Goal: Task Accomplishment & Management: Manage account settings

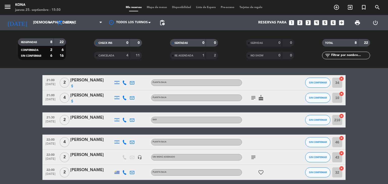
scroll to position [75, 0]
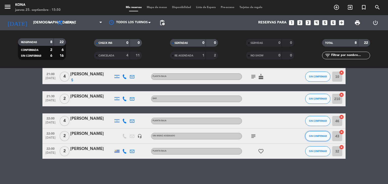
click at [322, 136] on span "SIN CONFIRMAR" at bounding box center [318, 136] width 18 height 3
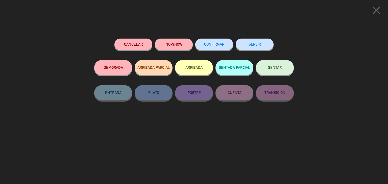
click at [219, 48] on button "CONFIRMAR" at bounding box center [214, 44] width 38 height 11
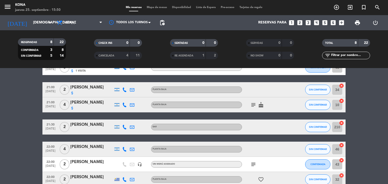
scroll to position [0, 0]
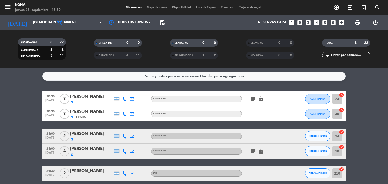
click at [335, 24] on icon "looks_6" at bounding box center [333, 22] width 7 height 7
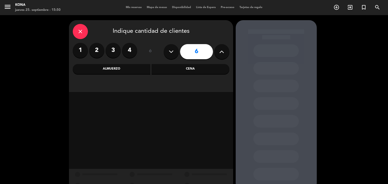
click at [176, 65] on div "Cena" at bounding box center [191, 69] width 78 height 10
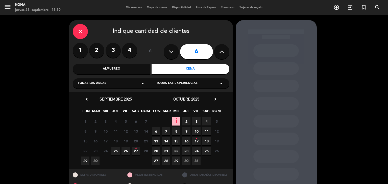
click at [118, 149] on span "25" at bounding box center [115, 151] width 8 height 8
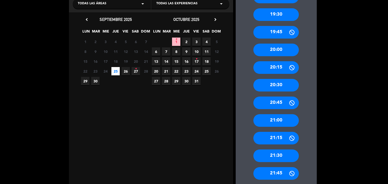
scroll to position [88, 0]
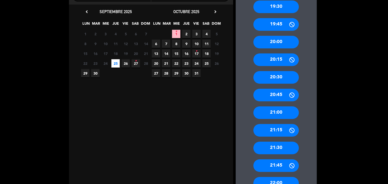
click at [278, 118] on div "21:00" at bounding box center [275, 113] width 45 height 13
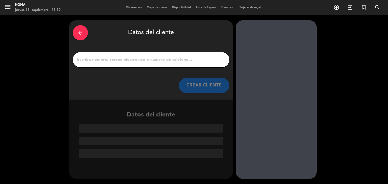
scroll to position [0, 0]
click at [153, 63] on div at bounding box center [151, 59] width 157 height 15
click at [152, 63] on div at bounding box center [151, 59] width 157 height 15
click at [146, 61] on input "1" at bounding box center [151, 59] width 149 height 7
drag, startPoint x: 120, startPoint y: 68, endPoint x: 114, endPoint y: 66, distance: 6.6
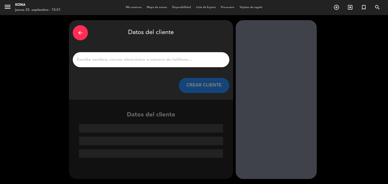
click at [120, 68] on div "arrow_back Datos del cliente CREAR CLIENTE" at bounding box center [151, 60] width 164 height 80
click at [108, 62] on input "1" at bounding box center [151, 59] width 149 height 7
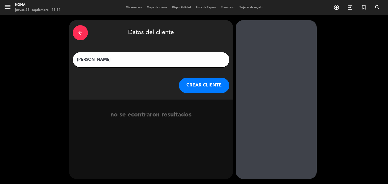
type input "[PERSON_NAME]"
click at [209, 79] on button "CREAR CLIENTE" at bounding box center [204, 85] width 51 height 15
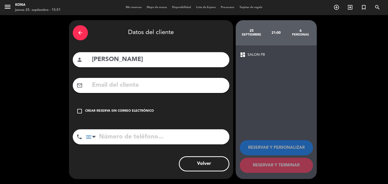
click at [127, 117] on div "check_box_outline_blank Crear reserva sin correo electrónico" at bounding box center [151, 111] width 157 height 15
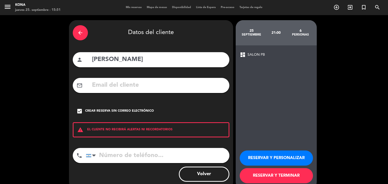
click at [283, 159] on button "RESERVAR Y PERSONALIZAR" at bounding box center [276, 158] width 73 height 15
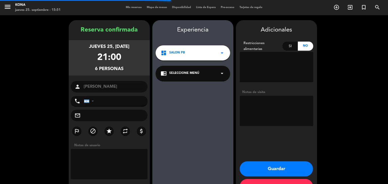
scroll to position [17, 0]
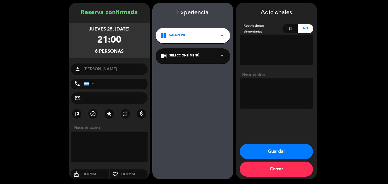
click at [277, 153] on button "Guardar" at bounding box center [276, 151] width 73 height 15
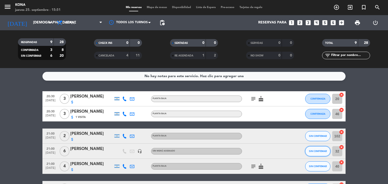
click at [319, 152] on span "SIN CONFIRMAR" at bounding box center [318, 151] width 18 height 3
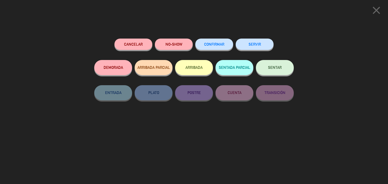
click at [211, 45] on span "CONFIRMAR" at bounding box center [214, 44] width 20 height 4
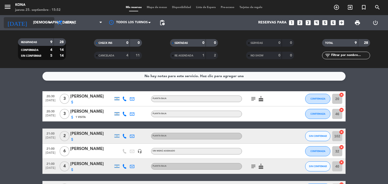
click at [53, 22] on icon "arrow_drop_down" at bounding box center [50, 23] width 6 height 6
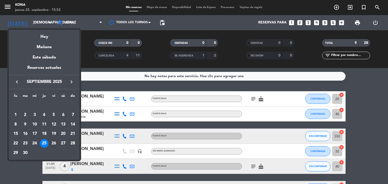
click at [55, 145] on div "26" at bounding box center [54, 143] width 9 height 9
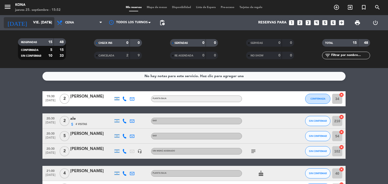
click at [42, 24] on input "vie. [DATE]" at bounding box center [55, 22] width 48 height 9
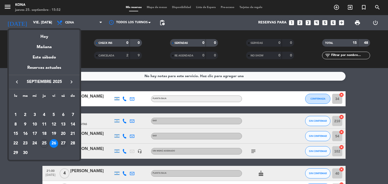
click at [65, 145] on div "27" at bounding box center [63, 143] width 9 height 9
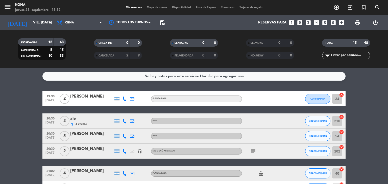
type input "sáb. [DATE]"
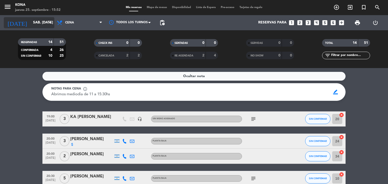
click at [43, 25] on input "sáb. [DATE]" at bounding box center [55, 22] width 48 height 9
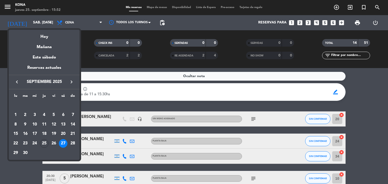
click at [66, 25] on div at bounding box center [194, 92] width 388 height 184
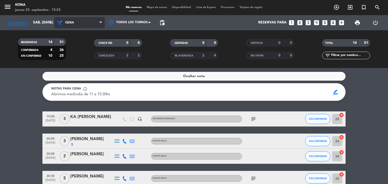
click at [70, 17] on span "Cena" at bounding box center [79, 22] width 51 height 11
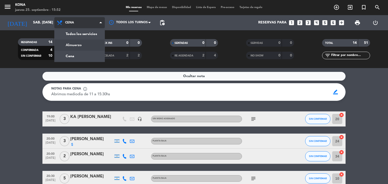
click at [84, 44] on div "menu Kona jueves 25. septiembre - 15:52 Mis reservas Mapa de mesas Disponibilid…" at bounding box center [194, 34] width 388 height 68
